Goal: Task Accomplishment & Management: Manage account settings

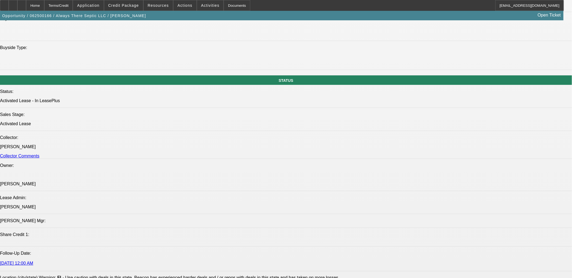
scroll to position [663, 0]
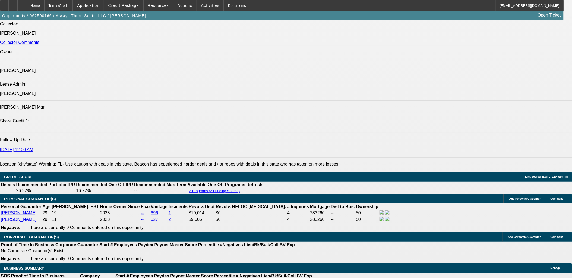
select select "0"
select select "2"
select select "0"
select select "2"
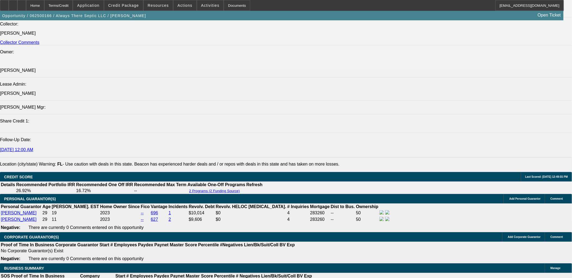
select select "0"
select select "2"
select select "0"
select select "0.15"
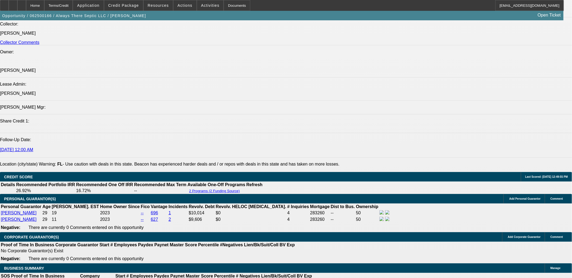
select select "2"
select select "0"
select select "1"
select select "2"
select select "6"
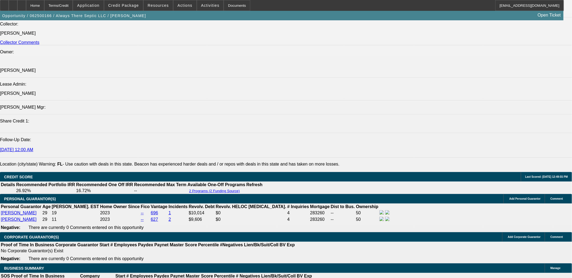
select select "1"
select select "2"
select select "6"
select select "1"
select select "2"
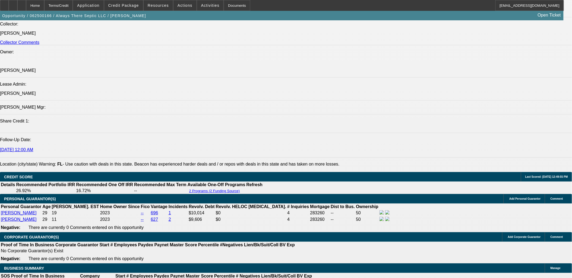
select select "6"
select select "1"
select select "2"
select select "6"
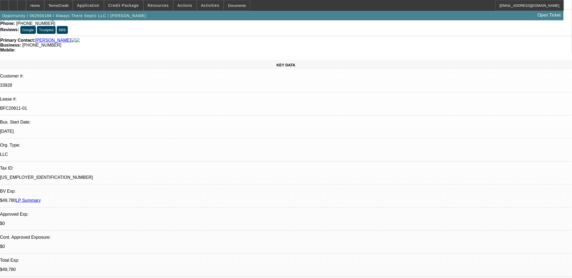
scroll to position [0, 0]
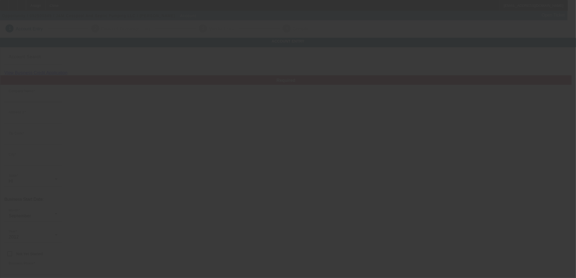
type input "J&M Cesspool And Septic Pumping LLC"
type input "47-698 Wailehua Pl"
type input "96744"
type input "Kaneohe"
type input "(808) 753-1411"
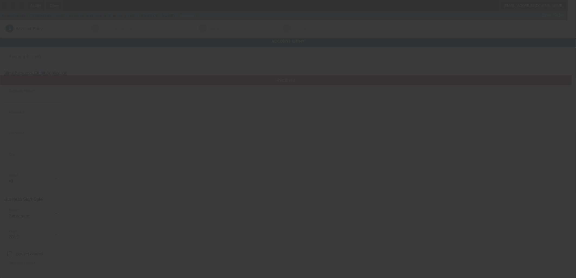
type input "imabigjohn@gmail.com"
type input "Honolulu"
type input "(808) 200-4205"
type input "46-3300507"
type input "Cesspool & Septic Pumping"
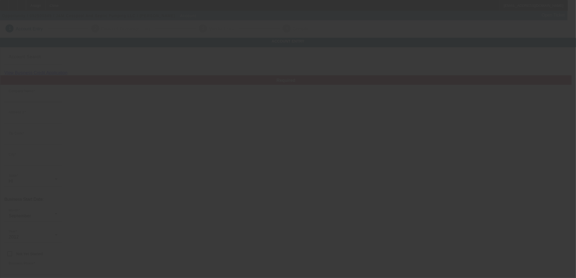
type input "https://www.jandmsepticpumping.com"
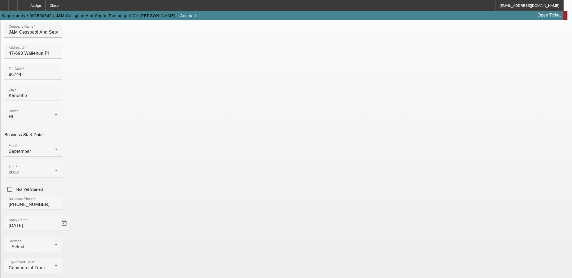
scroll to position [67, 0]
click at [58, 235] on div "Source - Select -" at bounding box center [33, 242] width 49 height 15
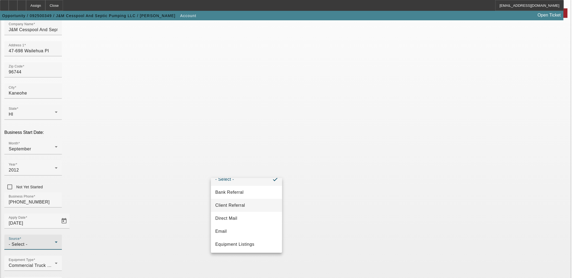
scroll to position [30, 0]
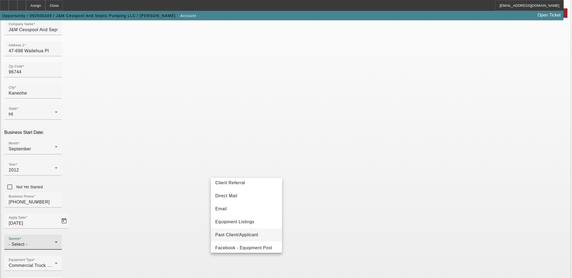
click at [240, 235] on span "Past Client/Applicant" at bounding box center [236, 235] width 43 height 7
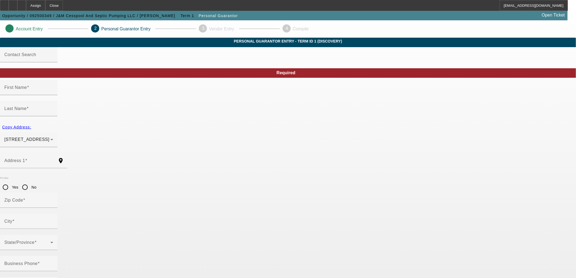
type input "John"
type input "Teves"
type input "47-698 Wailehua Place"
radio input "true"
type input "96744"
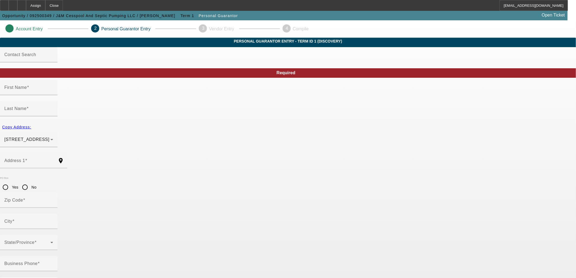
type input "Kaneohe"
type input "(808) 753-1411"
type input "50"
type input "576-82-9207"
type input "imabigjohn@gmail.com"
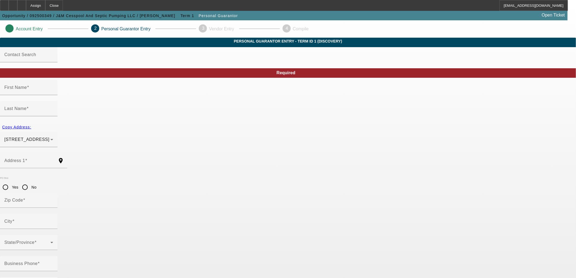
type input "L"
type input "(808) 219-0275"
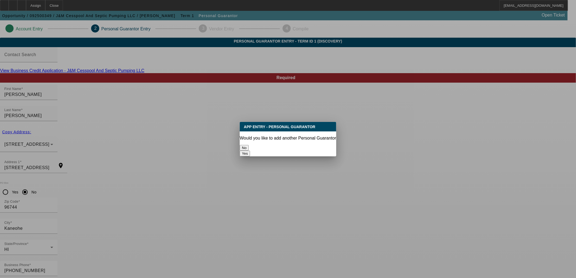
click at [249, 145] on button "No" at bounding box center [244, 148] width 9 height 6
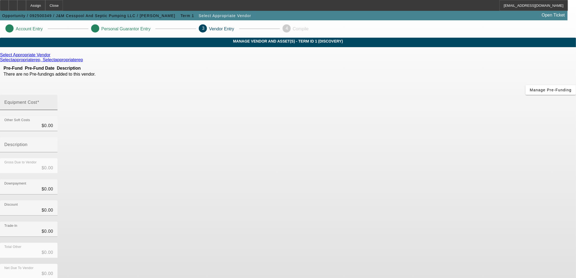
click at [37, 100] on mat-label "Equipment Cost" at bounding box center [20, 102] width 33 height 5
click at [53, 101] on input "Equipment Cost" at bounding box center [28, 104] width 49 height 7
type input "3"
type input "$3.00"
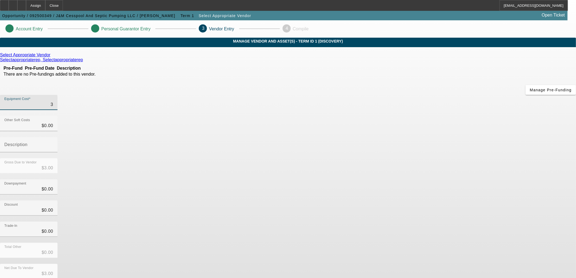
type input "39"
type input "$39.00"
type input "395"
type input "$395.00"
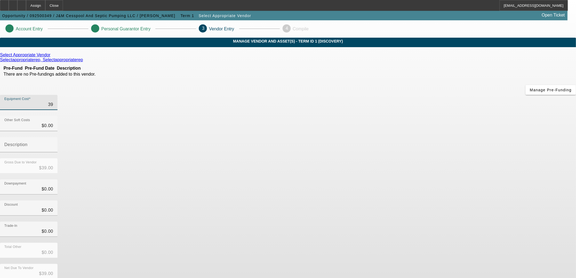
type input "$395.00"
type input "3950"
type input "$3,950.00"
type input "39500"
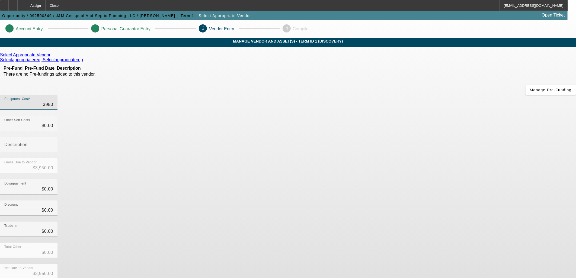
type input "$39,500.00"
type input "395000"
type input "$395,000.00"
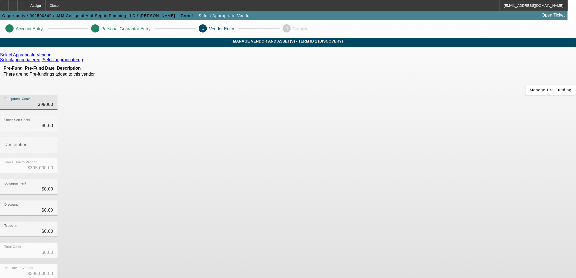
type input "$395,000.00"
click at [400, 180] on div "Downpayment $0.00" at bounding box center [288, 190] width 576 height 21
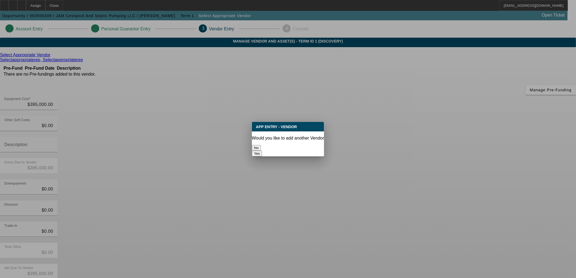
click at [261, 145] on button "No" at bounding box center [256, 148] width 9 height 6
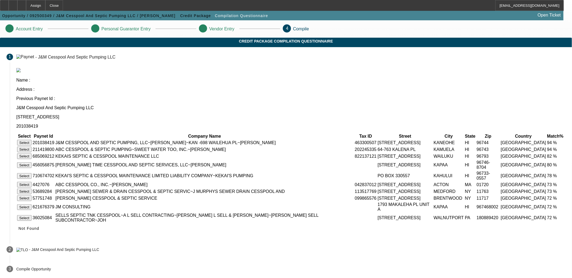
click at [31, 140] on button "Select" at bounding box center [24, 143] width 14 height 6
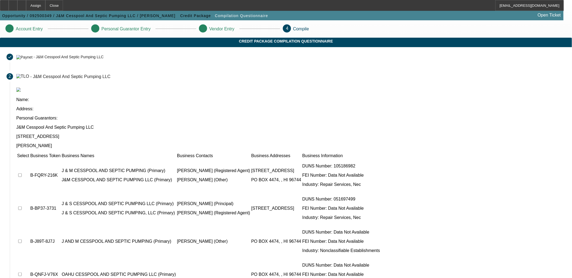
click at [22, 174] on input "checkbox" at bounding box center [20, 176] width 4 height 4
checkbox input "true"
click at [22, 240] on input "checkbox" at bounding box center [20, 242] width 4 height 4
checkbox input "true"
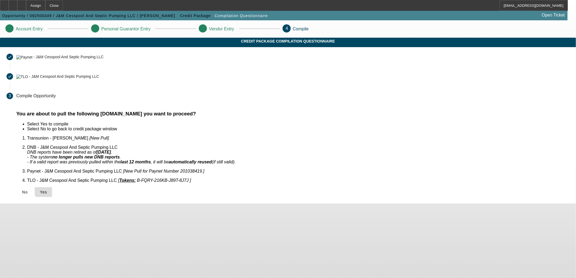
click at [47, 190] on span "Yes" at bounding box center [43, 192] width 7 height 4
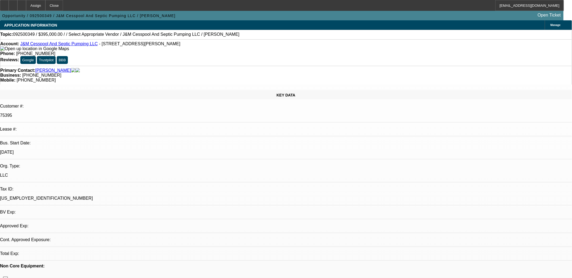
select select "0"
select select "2"
select select "0.1"
select select "1"
select select "2"
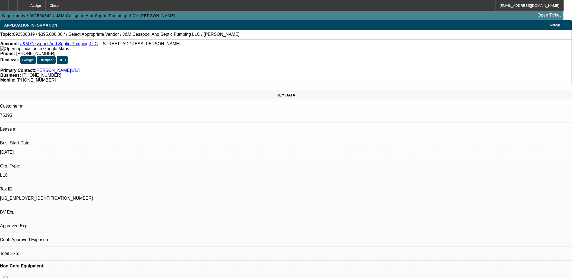
select select "4"
click at [22, 4] on icon at bounding box center [22, 4] width 0 height 0
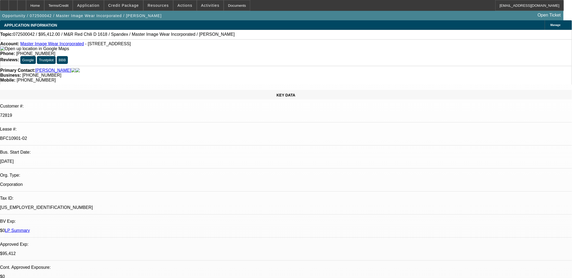
select select "0"
select select "0.1"
select select "0"
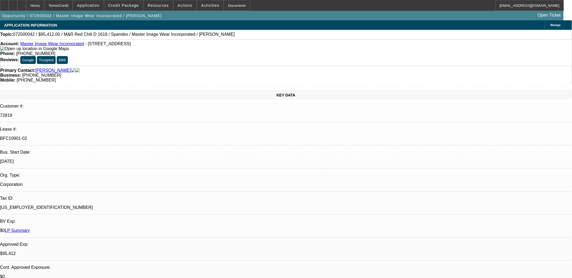
select select "0.1"
select select "0"
select select "0.1"
select select "0"
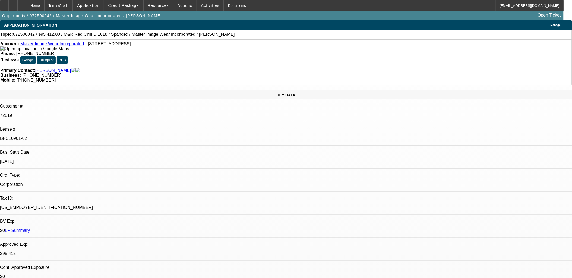
select select "0"
select select "0.1"
select select "1"
select select "4"
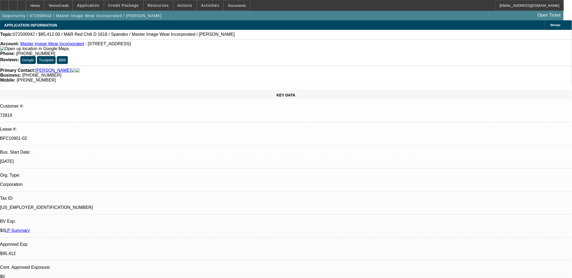
select select "1"
select select "4"
select select "1"
select select "3"
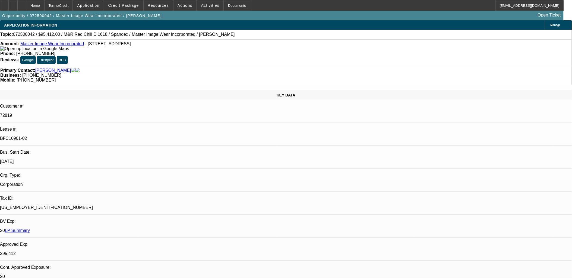
select select "4"
select select "1"
select select "3"
select select "4"
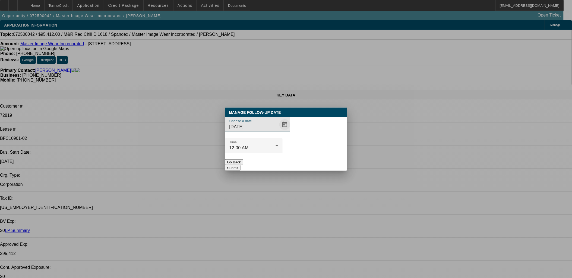
click at [278, 120] on span "Open calendar" at bounding box center [284, 124] width 13 height 13
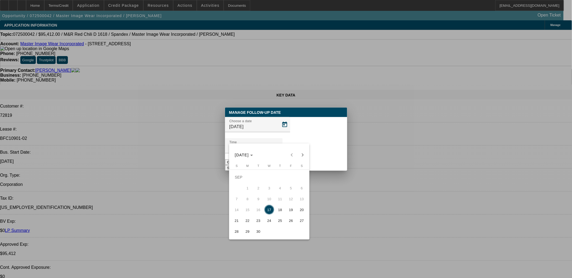
click at [247, 120] on span "22" at bounding box center [248, 221] width 10 height 10
type input "9/22/2025"
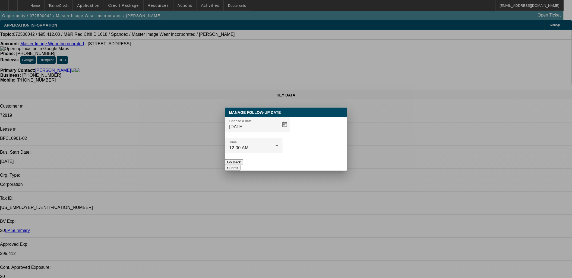
click at [240, 120] on button "Submit" at bounding box center [232, 168] width 15 height 6
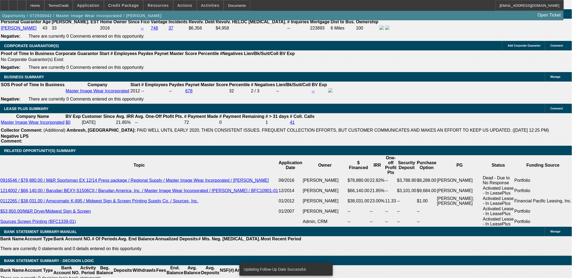
scroll to position [1025, 0]
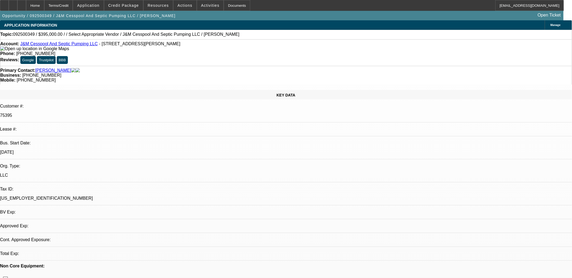
select select "0"
select select "2"
select select "0.1"
select select "1"
select select "2"
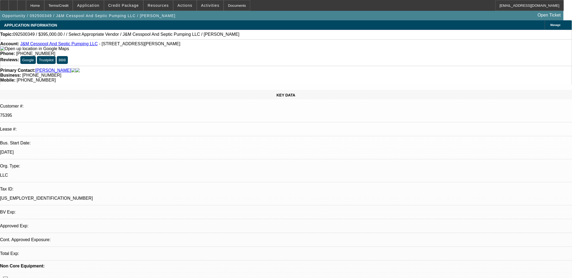
select select "4"
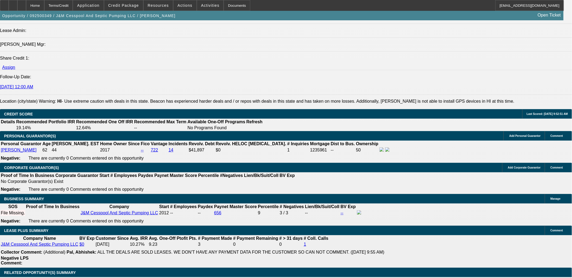
scroll to position [693, 0]
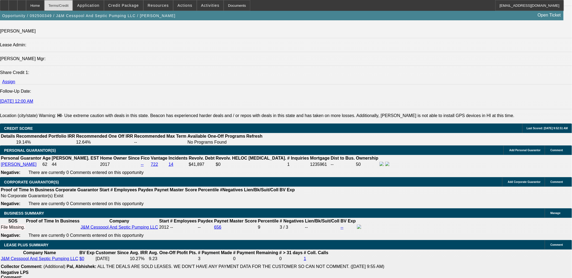
click at [69, 4] on div "Terms/Credit" at bounding box center [58, 5] width 29 height 11
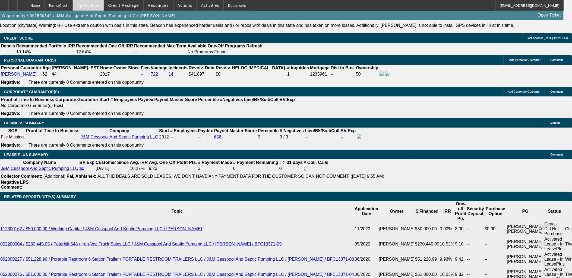
click at [90, 4] on span at bounding box center [88, 5] width 30 height 13
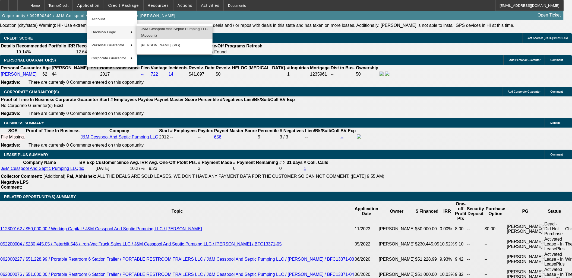
click at [164, 34] on span "J&M Cesspool And Septic Pumping LLC (Account)" at bounding box center [174, 32] width 67 height 13
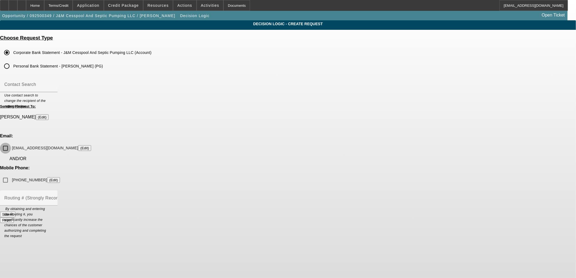
click at [11, 143] on input "imabigjohn@gmail.com (Edit)" at bounding box center [5, 148] width 11 height 11
checkbox input "true"
click at [11, 175] on input "(808) 219-0275 (Edit)" at bounding box center [5, 180] width 11 height 11
checkbox input "true"
click at [15, 212] on button "Submit" at bounding box center [7, 215] width 15 height 6
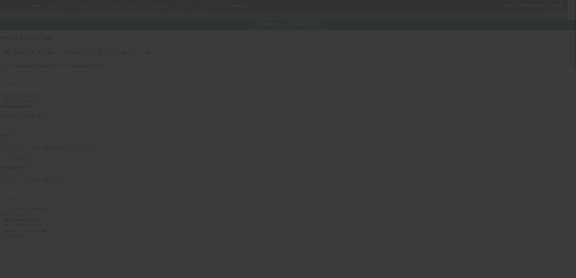
checkbox input "false"
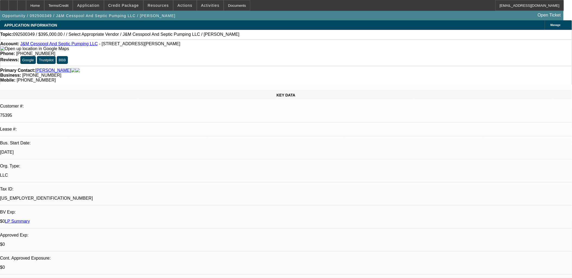
select select "0"
select select "2"
select select "0.1"
select select "4"
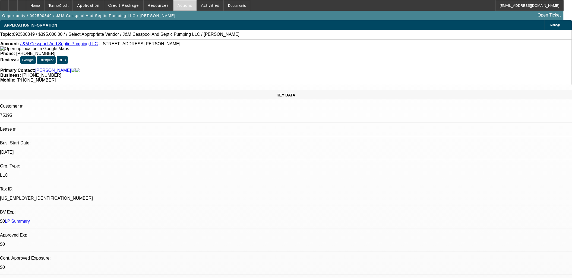
click at [184, 9] on span at bounding box center [184, 5] width 23 height 13
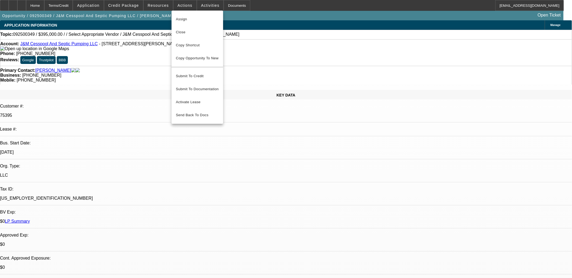
click at [200, 7] on div at bounding box center [286, 139] width 572 height 278
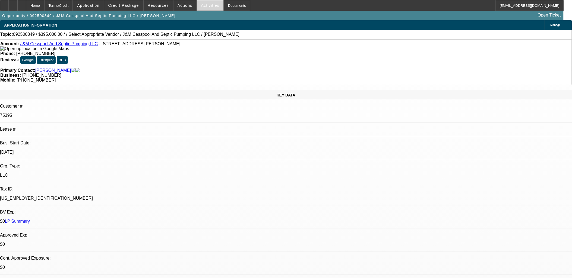
click at [200, 2] on span at bounding box center [210, 5] width 27 height 13
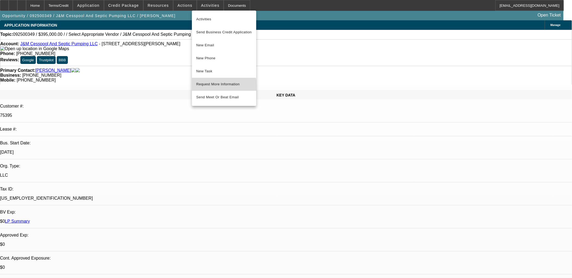
click at [212, 87] on span "Request More Information" at bounding box center [224, 84] width 56 height 7
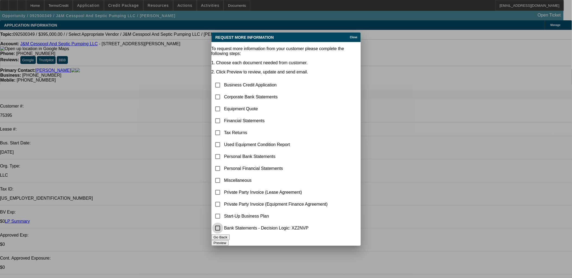
click at [223, 228] on input "checkbox" at bounding box center [217, 228] width 11 height 11
checkbox input "true"
click at [228, 242] on button "Preview" at bounding box center [219, 243] width 17 height 6
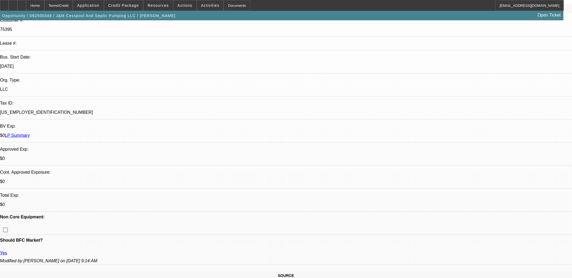
scroll to position [181, 0]
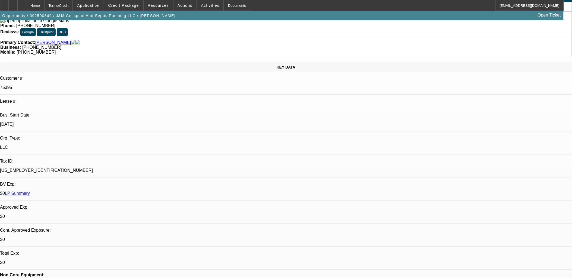
scroll to position [0, 0]
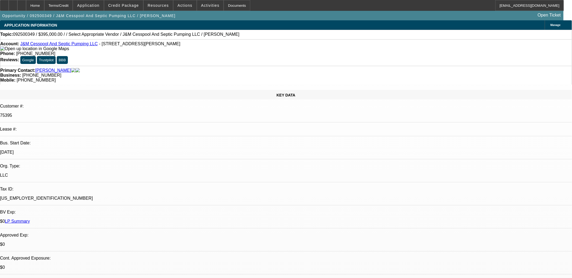
drag, startPoint x: 156, startPoint y: 44, endPoint x: 25, endPoint y: 43, distance: 130.7
click at [25, 43] on div "Account: J&M Cesspool And Septic Pumping LLC - 47-698 Wailehua Pl, Kaneohe, HI …" at bounding box center [285, 47] width 571 height 10
copy div "J&M Cesspool And Septic Pumping LLC - 47-698 Wailehua Pl, Kaneohe, HI 96744"
click at [13, 4] on icon at bounding box center [13, 4] width 0 height 0
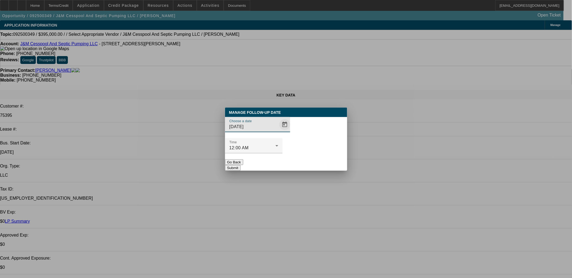
click at [278, 131] on span "Open calendar" at bounding box center [284, 124] width 13 height 13
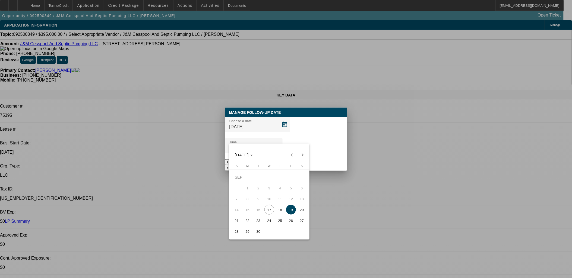
click at [281, 208] on span "18" at bounding box center [280, 210] width 10 height 10
type input "9/18/2025"
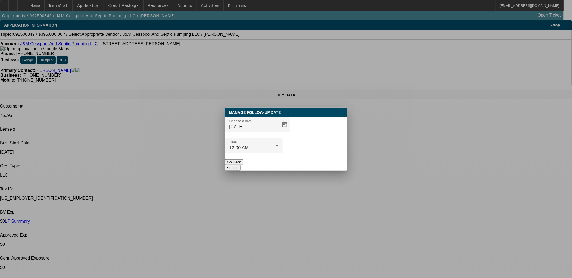
click at [240, 165] on button "Submit" at bounding box center [232, 168] width 15 height 6
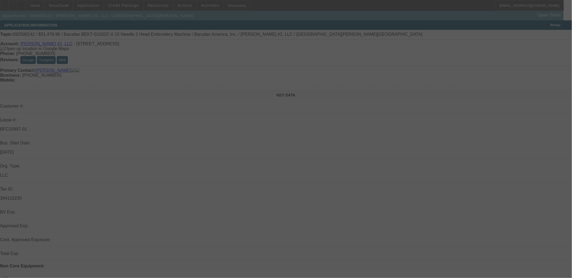
select select "0.1"
select select "1.5"
select select "0"
select select "2"
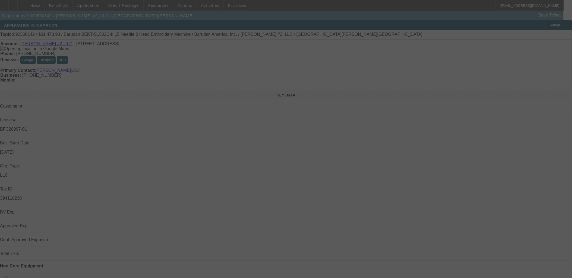
select select "0.1"
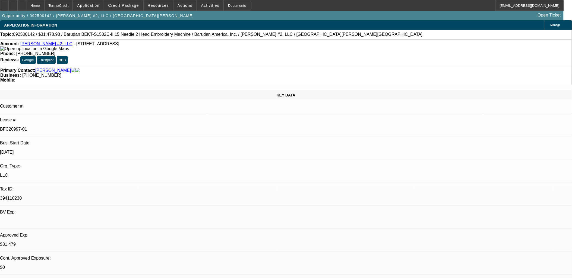
select select "1"
select select "2"
select select "1"
select select "2"
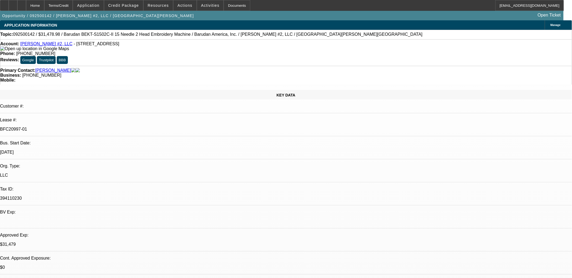
select select "4"
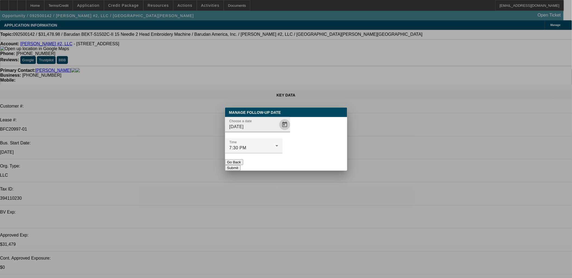
click at [278, 131] on span "Open calendar" at bounding box center [284, 124] width 13 height 13
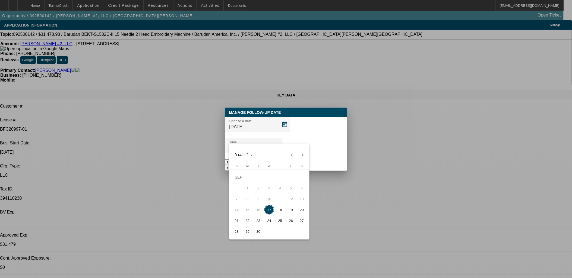
click at [279, 210] on span "18" at bounding box center [280, 210] width 10 height 10
type input "9/18/2025"
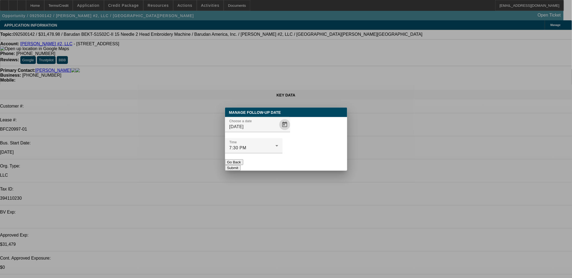
click at [240, 165] on button "Submit" at bounding box center [232, 168] width 15 height 6
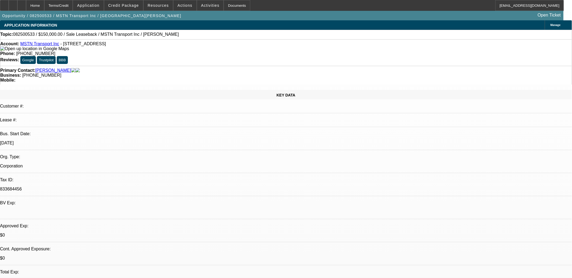
select select "0"
select select "2"
select select "0.1"
select select "1"
select select "2"
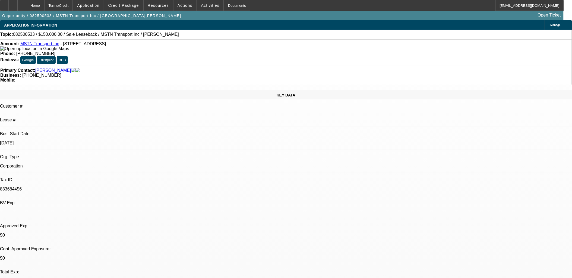
select select "4"
click at [178, 1] on span at bounding box center [184, 5] width 23 height 13
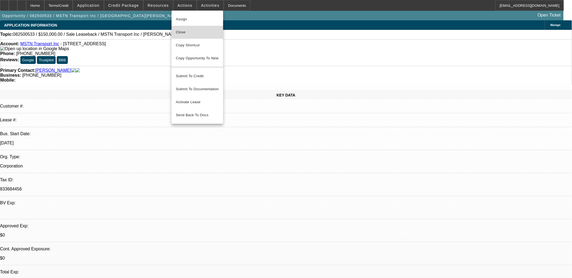
click at [191, 34] on span "Close" at bounding box center [197, 32] width 43 height 7
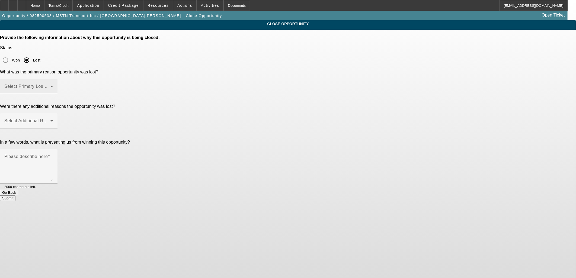
click at [62, 84] on mat-label "Select Primary Lost Reason" at bounding box center [32, 86] width 57 height 5
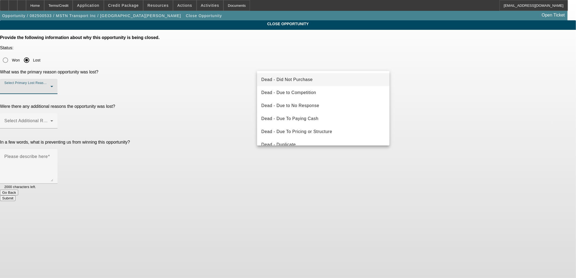
click at [300, 82] on span "Dead - Did Not Purchase" at bounding box center [286, 79] width 51 height 7
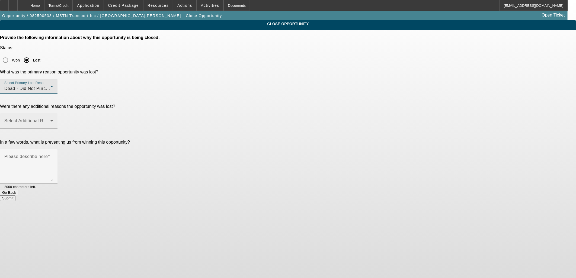
click at [58, 119] on mat-label "Select Additional Reasons" at bounding box center [31, 121] width 54 height 5
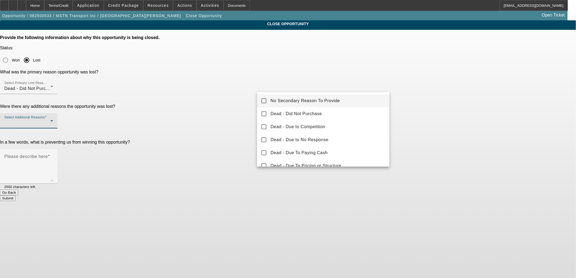
drag, startPoint x: 284, startPoint y: 98, endPoint x: 281, endPoint y: 99, distance: 2.9
click at [283, 98] on span "No Secondary Reason To Provide" at bounding box center [305, 101] width 69 height 7
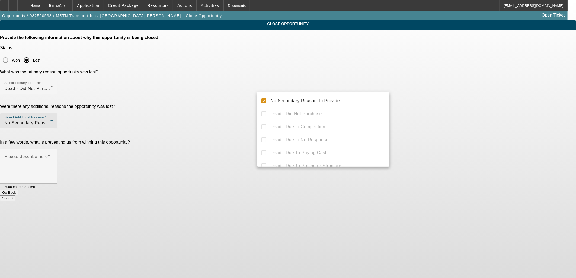
click at [232, 97] on div at bounding box center [288, 139] width 576 height 278
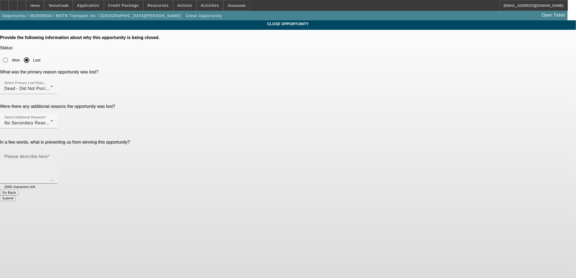
click at [53, 156] on textarea "Please describe here" at bounding box center [28, 169] width 49 height 26
type textarea "Applicant wants a SLB but doesn't want to PG."
click at [15, 196] on button "Submit" at bounding box center [7, 199] width 15 height 6
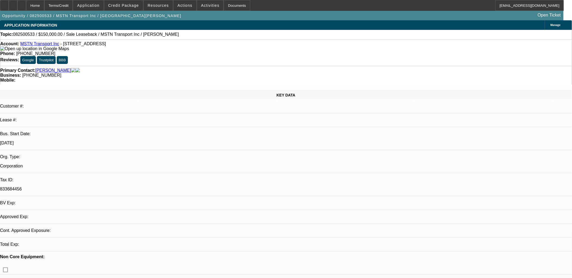
select select "0"
select select "2"
select select "0.1"
select select "1"
select select "2"
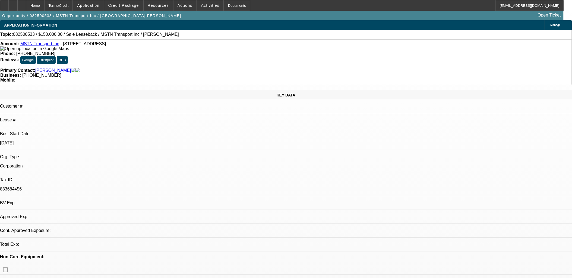
select select "4"
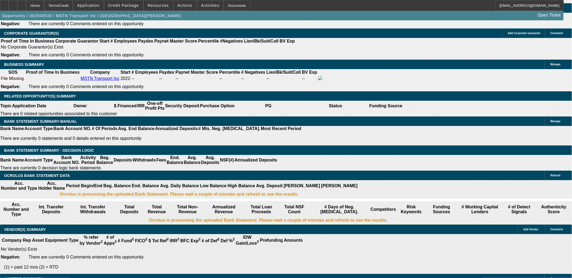
scroll to position [814, 0]
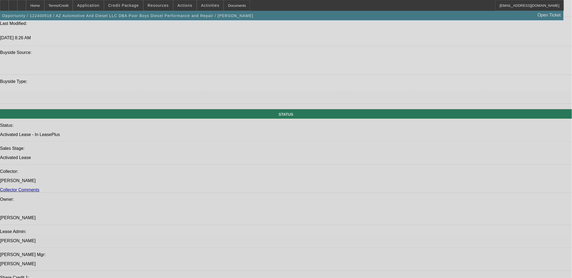
select select "0"
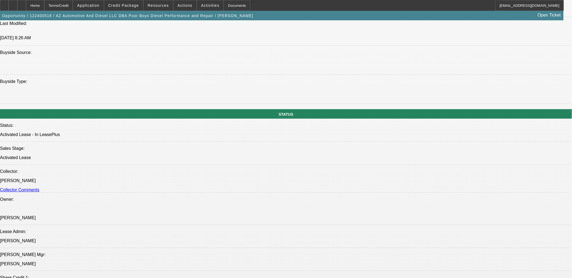
select select "0"
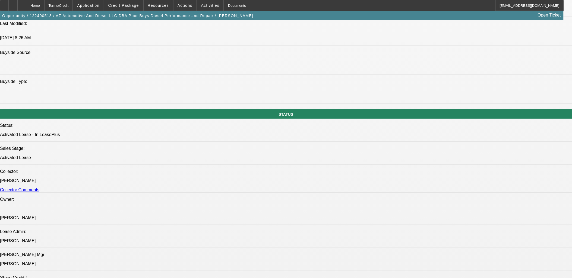
select select "0"
select select "2"
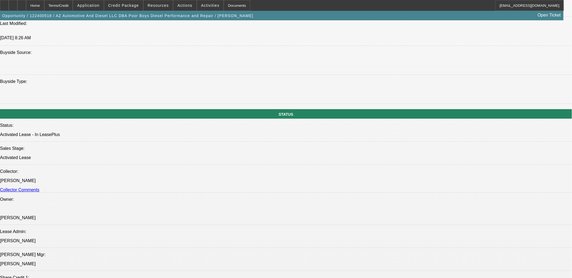
select select "0"
select select "1"
select select "6"
select select "1"
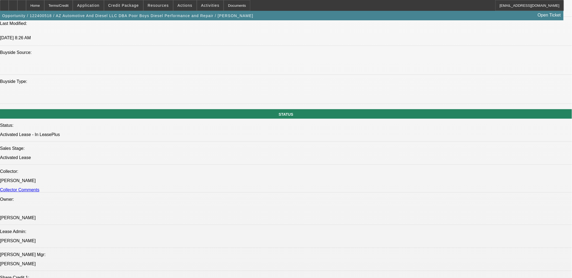
select select "2"
select select "6"
select select "1"
select select "2"
select select "6"
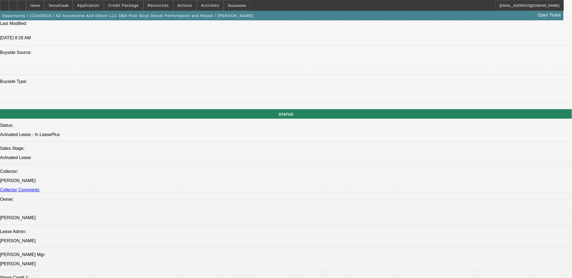
select select "1"
select select "2"
select select "6"
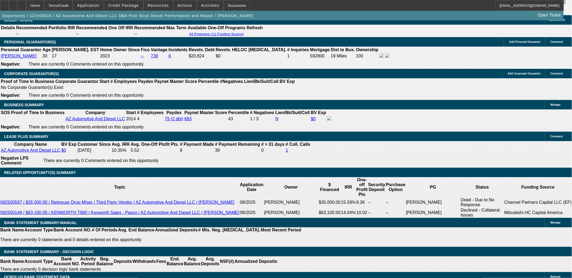
scroll to position [835, 0]
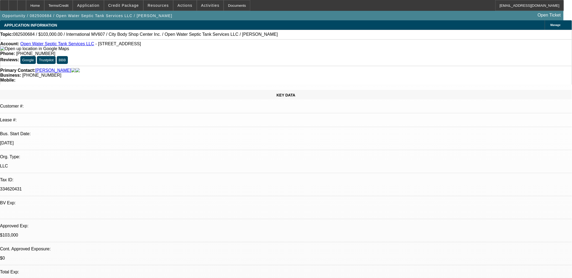
select select "0"
select select "2"
select select "0"
select select "2"
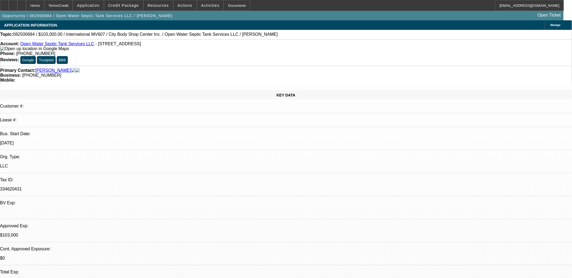
select select "0"
select select "2"
select select "0"
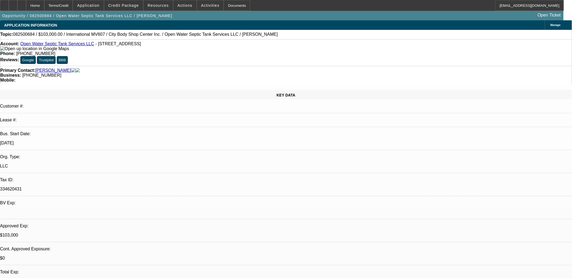
select select "2"
select select "0"
select select "1"
select select "2"
select select "6"
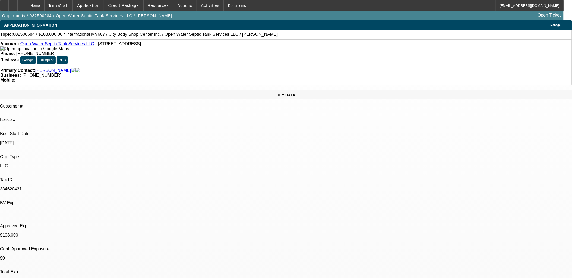
select select "1"
select select "2"
select select "6"
select select "1"
select select "2"
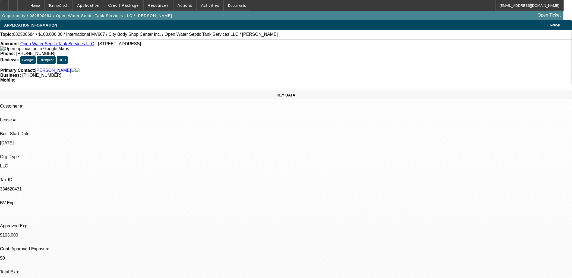
select select "6"
select select "1"
select select "2"
select select "6"
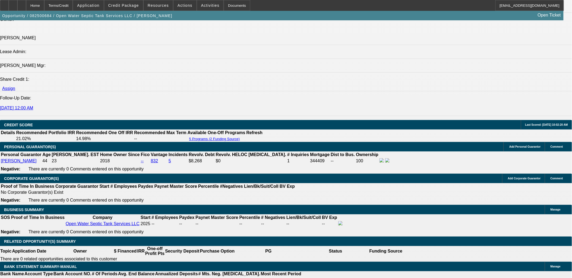
scroll to position [60, 0]
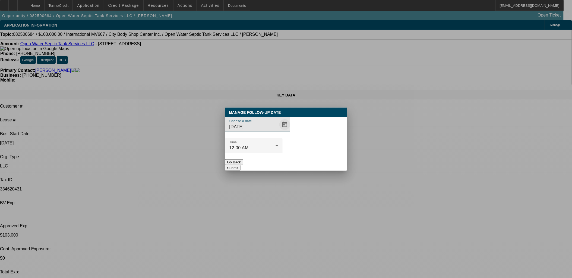
click at [278, 131] on span "Open calendar" at bounding box center [284, 124] width 13 height 13
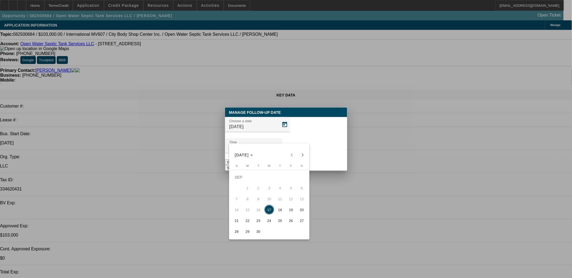
click at [278, 212] on span "18" at bounding box center [280, 210] width 10 height 10
type input "9/18/2025"
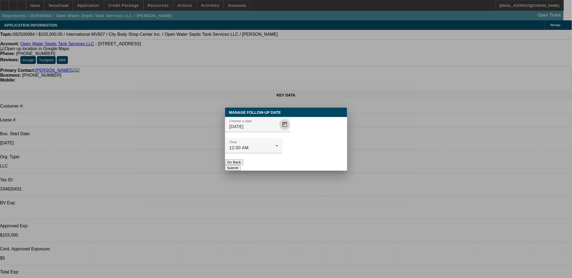
click at [240, 165] on button "Submit" at bounding box center [232, 168] width 15 height 6
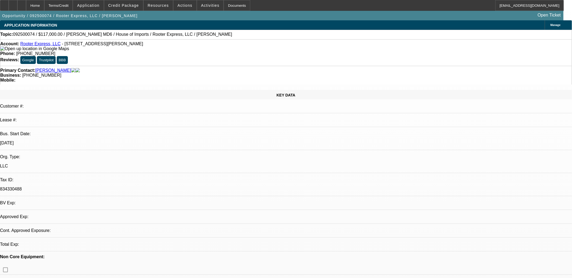
select select "0.1"
select select "0"
select select "0.1"
select select "0"
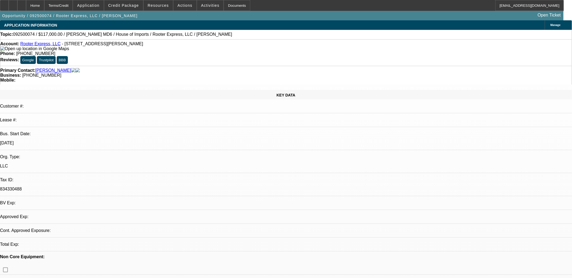
select select "0"
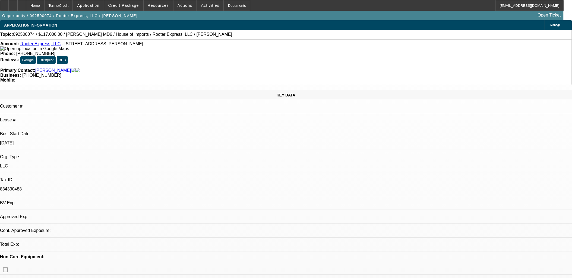
select select "0"
select select "1"
select select "2"
select select "6"
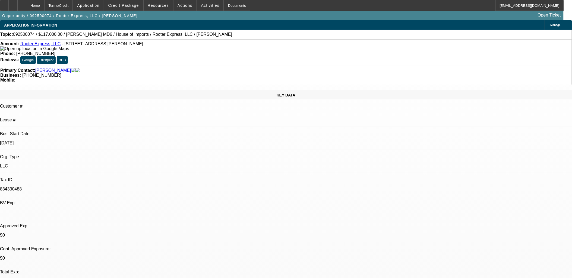
select select "1"
select select "2"
select select "6"
select select "1"
select select "3"
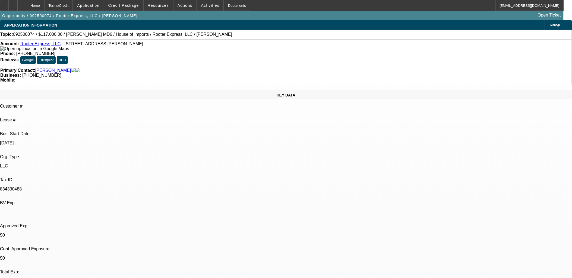
select select "6"
select select "1"
select select "2"
select select "6"
select select "0.1"
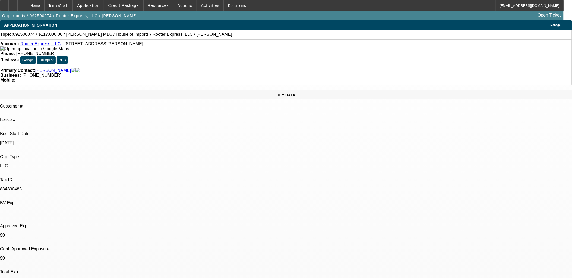
select select "0"
select select "0.1"
select select "0"
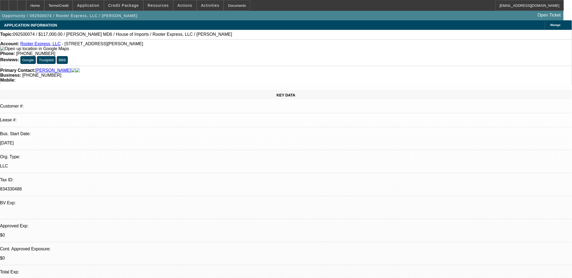
select select "0"
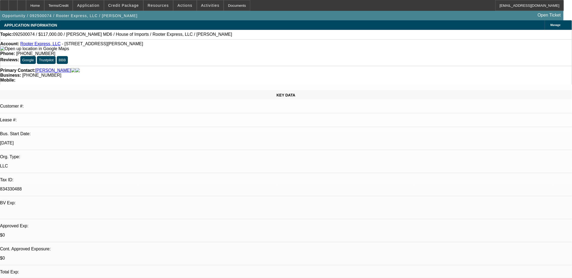
select select "0"
select select "1"
select select "2"
select select "6"
select select "1"
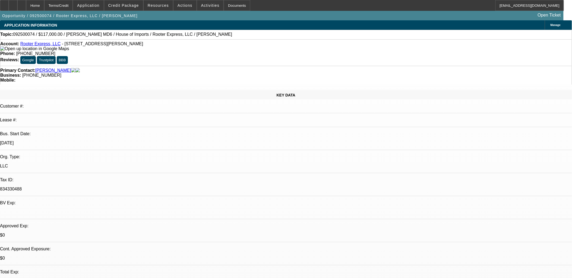
select select "2"
select select "6"
select select "1"
select select "3"
select select "6"
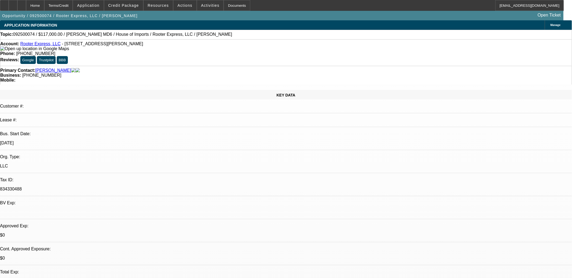
select select "1"
select select "2"
select select "6"
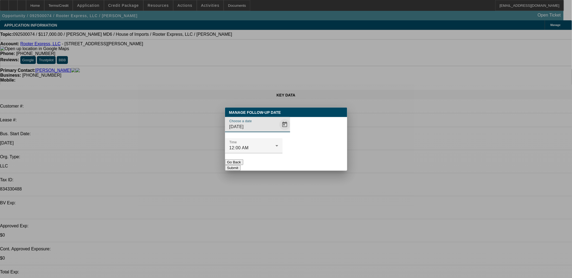
click at [279, 131] on span "Open calendar" at bounding box center [284, 124] width 13 height 13
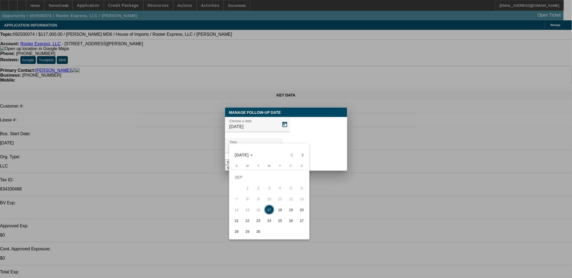
click at [290, 209] on span "19" at bounding box center [291, 210] width 10 height 10
type input "9/19/2025"
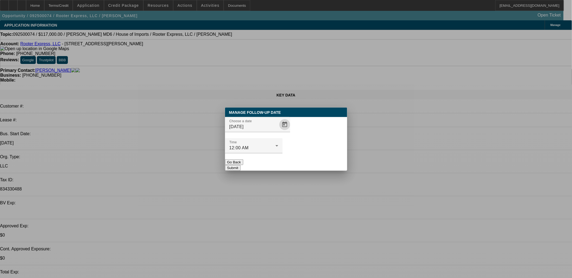
click at [240, 165] on button "Submit" at bounding box center [232, 168] width 15 height 6
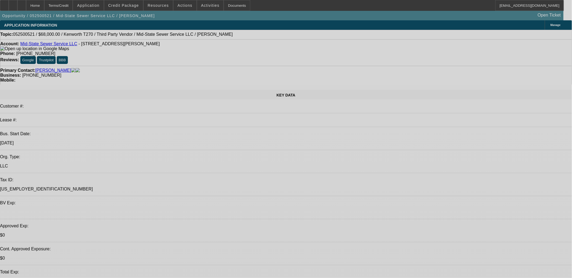
select select "0"
select select "2"
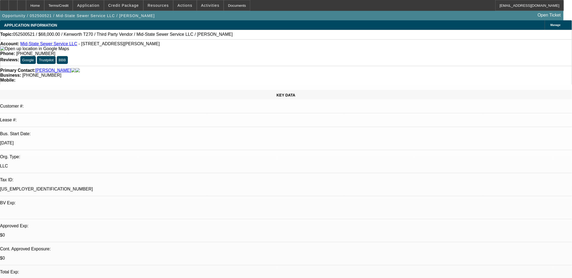
select select "0.1"
select select "0"
select select "2"
select select "0.1"
select select "0"
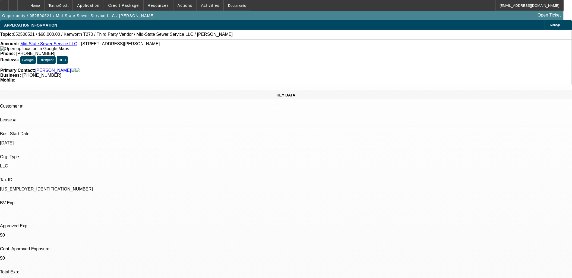
select select "2"
select select "0.1"
select select "0"
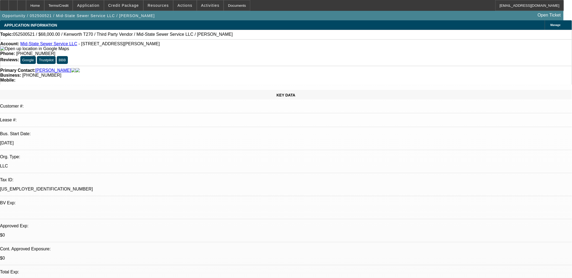
select select "1"
select select "2"
select select "4"
select select "1"
select select "2"
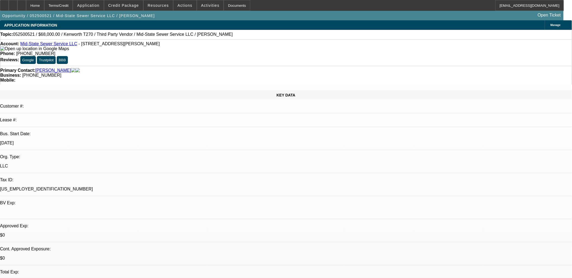
select select "4"
select select "1"
select select "2"
select select "4"
select select "1"
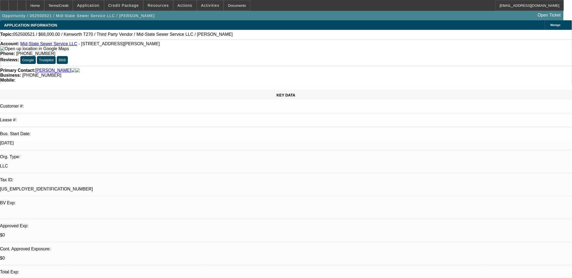
select select "2"
select select "6"
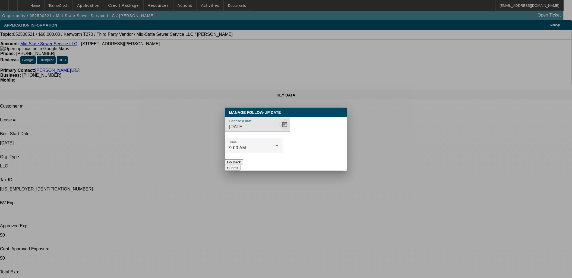
click at [278, 131] on span "Open calendar" at bounding box center [284, 124] width 13 height 13
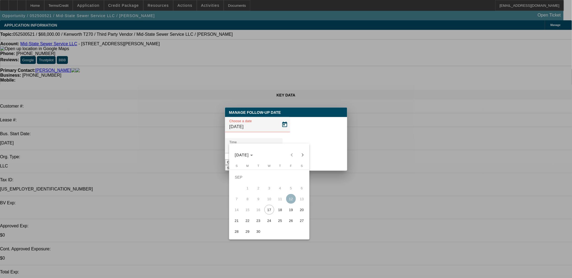
drag, startPoint x: 292, startPoint y: 223, endPoint x: 303, endPoint y: 187, distance: 38.4
click at [292, 223] on span "26" at bounding box center [291, 221] width 10 height 10
type input "[DATE]"
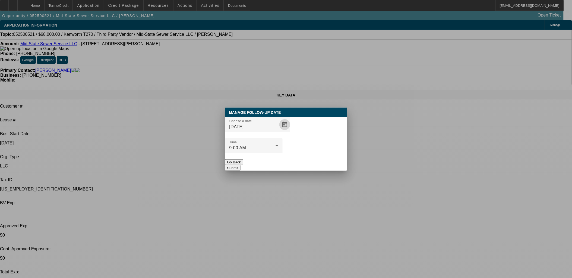
click at [240, 165] on button "Submit" at bounding box center [232, 168] width 15 height 6
